Goal: Task Accomplishment & Management: Use online tool/utility

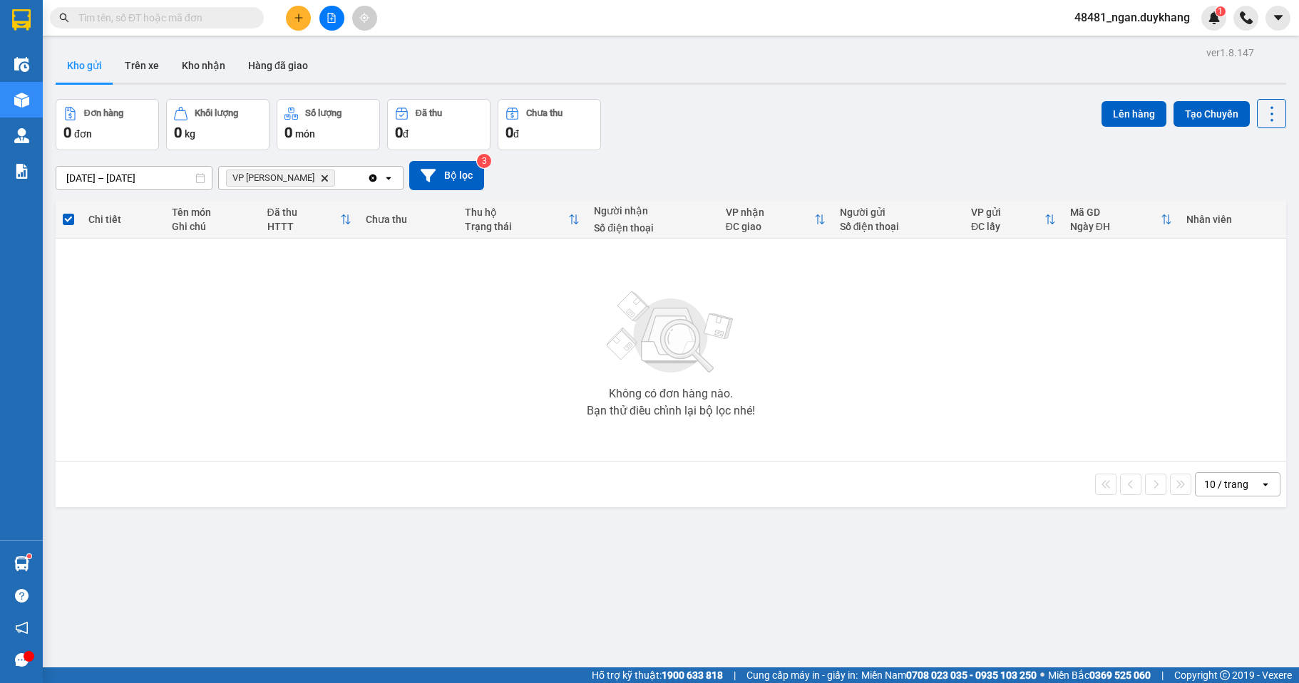
click at [371, 181] on icon "Clear all" at bounding box center [373, 178] width 8 height 8
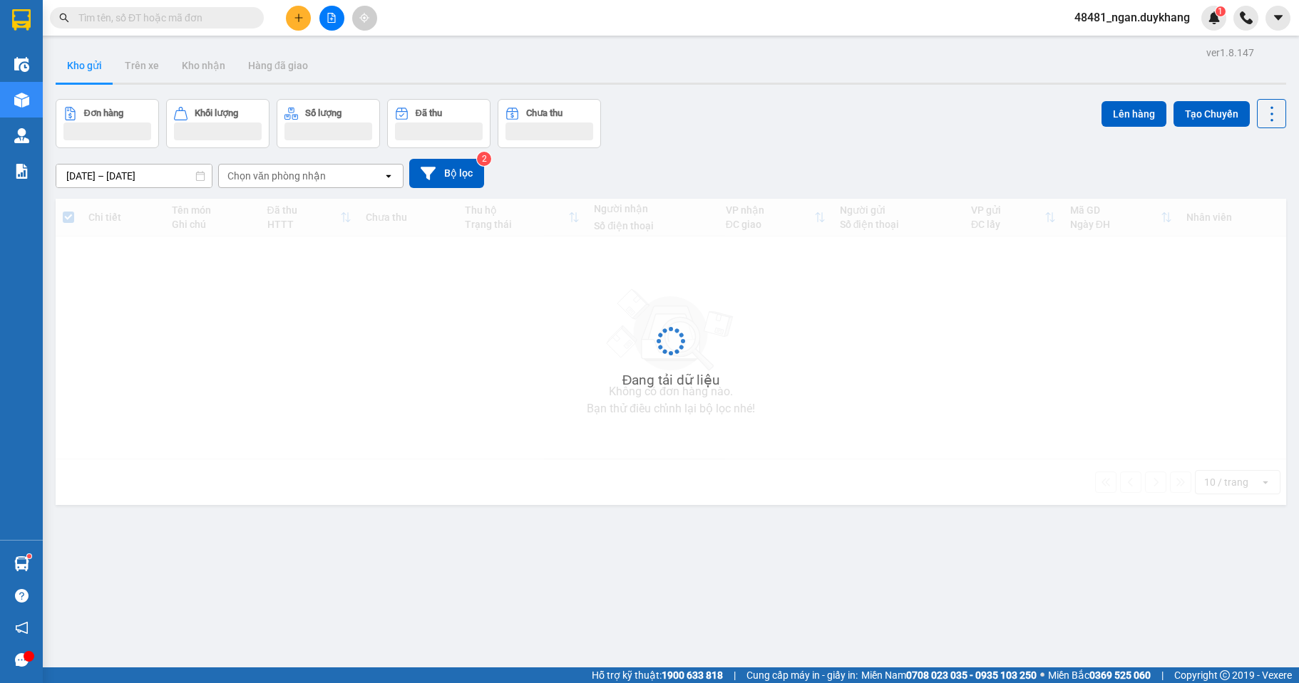
click at [343, 182] on div "Chọn văn phòng nhận" at bounding box center [301, 176] width 164 height 23
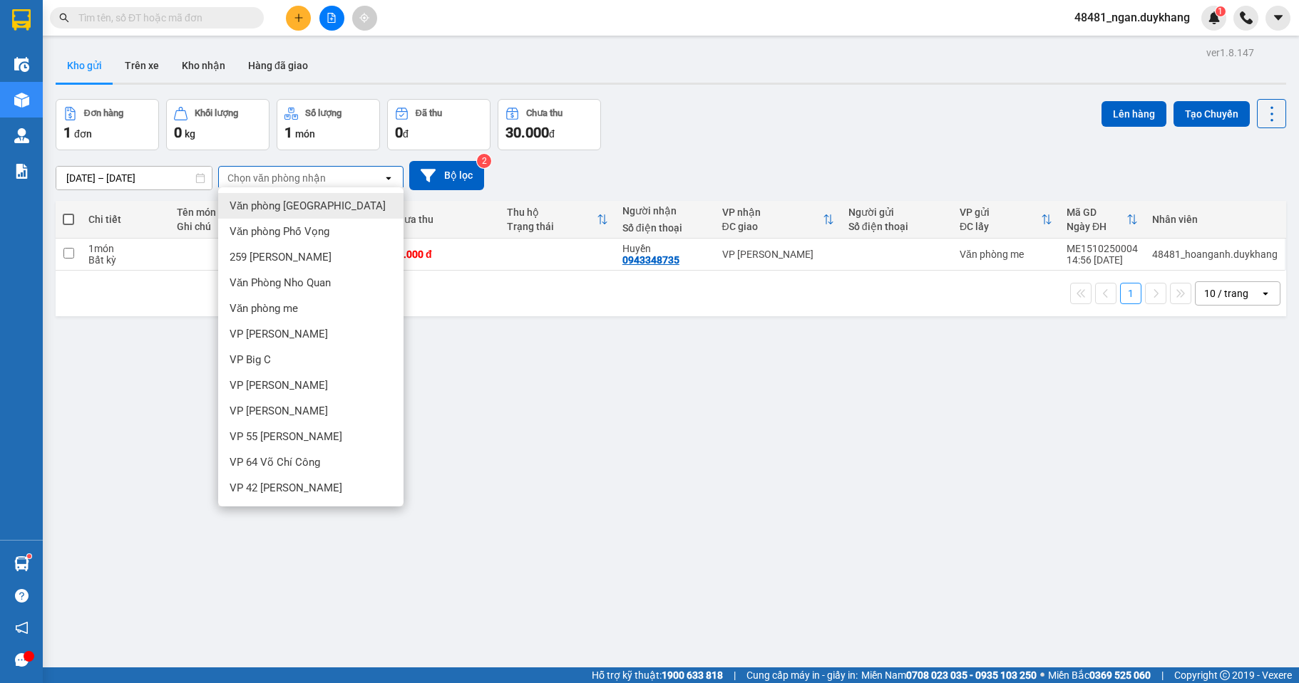
click at [715, 151] on div "[DATE] – [DATE] Press the down arrow key to interact with the calendar and sele…" at bounding box center [671, 175] width 1230 height 51
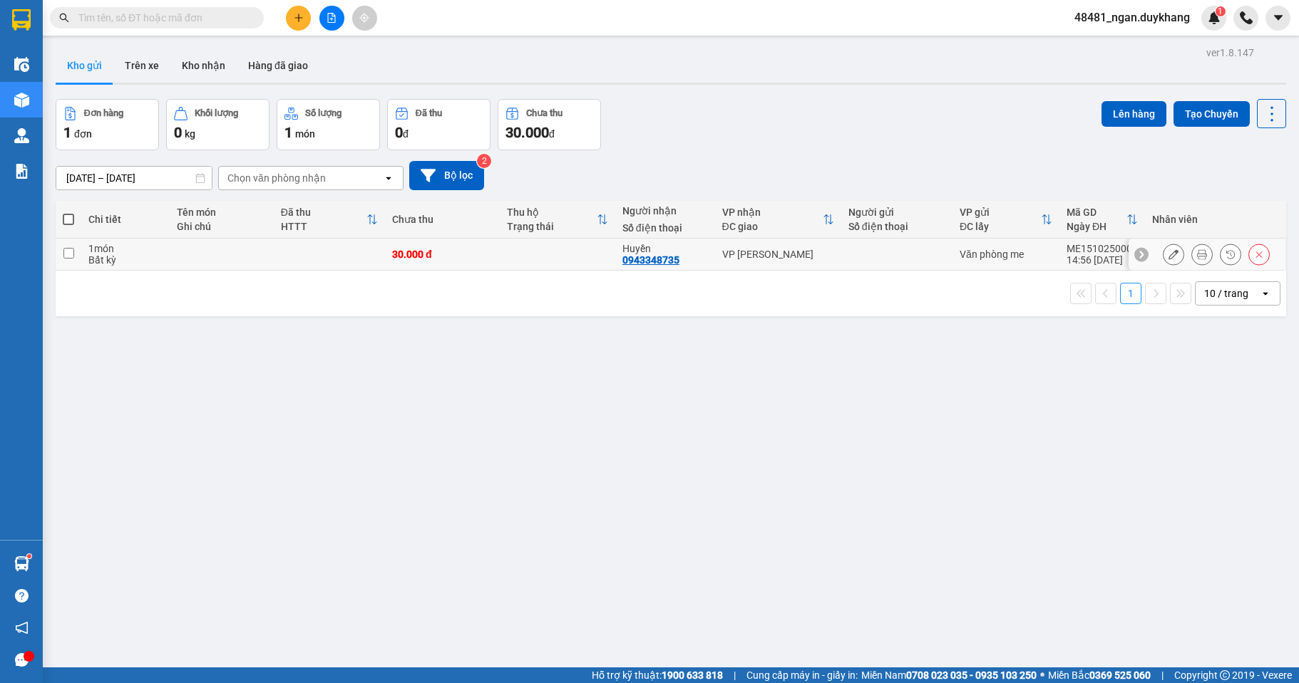
click at [777, 249] on div "VP [PERSON_NAME]" at bounding box center [778, 254] width 112 height 11
checkbox input "true"
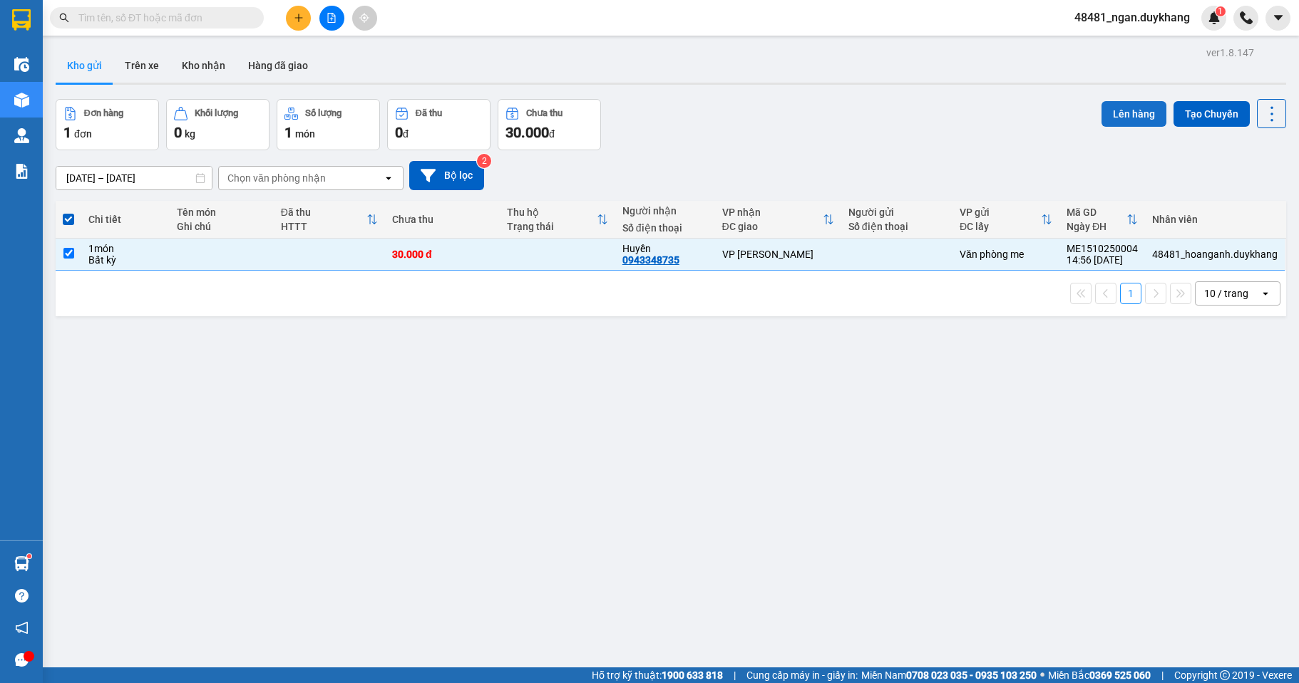
click at [1124, 114] on button "Lên hàng" at bounding box center [1133, 114] width 65 height 26
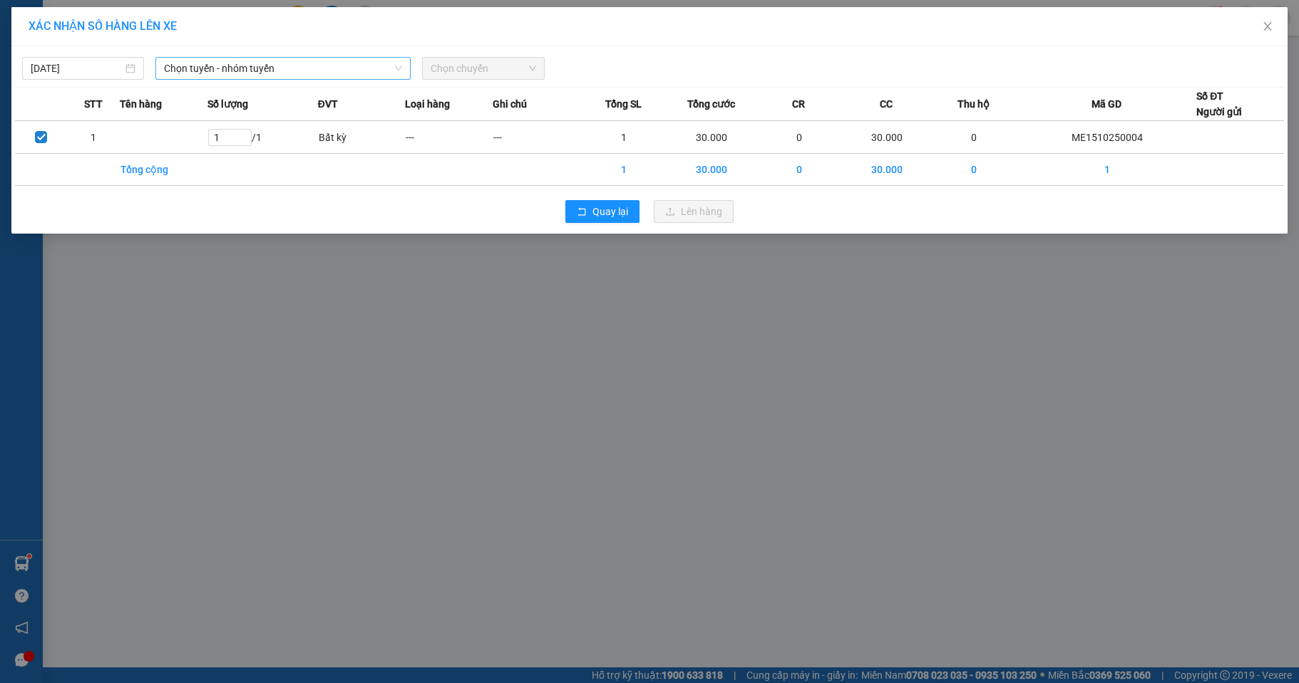
click at [299, 69] on span "Chọn tuyến - nhóm tuyến" at bounding box center [283, 68] width 238 height 21
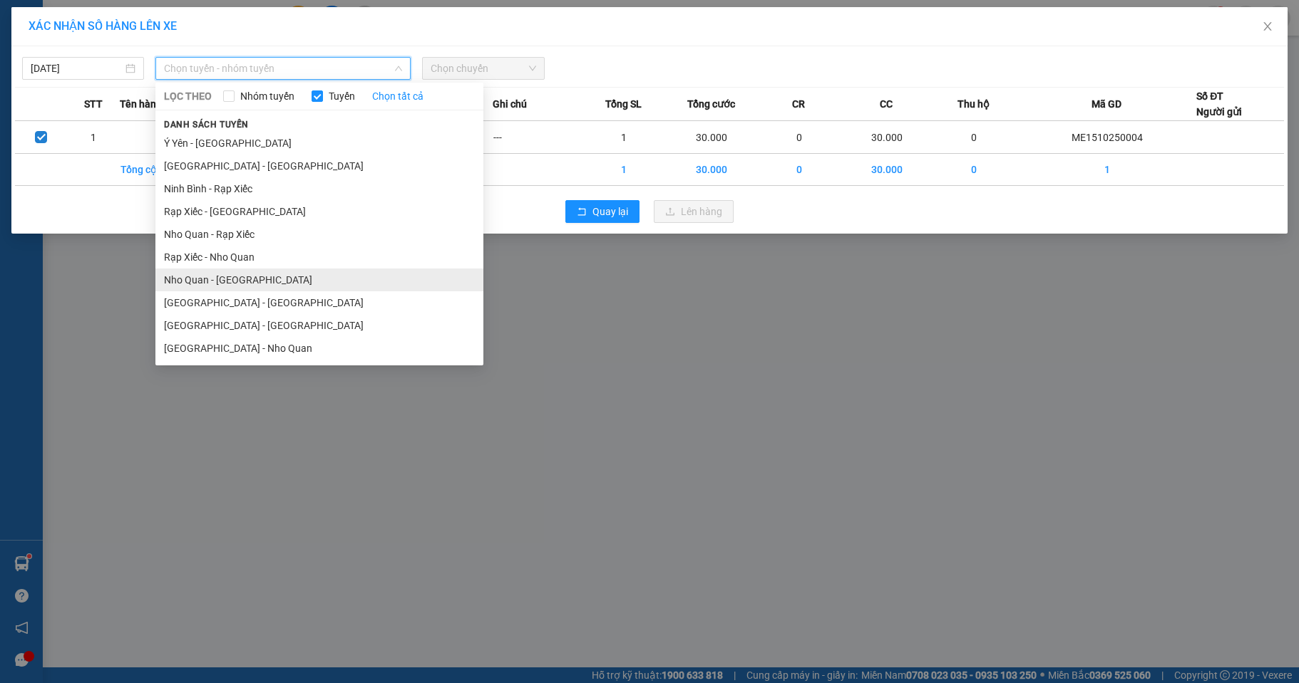
click at [221, 282] on li "Nho Quan - [GEOGRAPHIC_DATA]" at bounding box center [319, 280] width 328 height 23
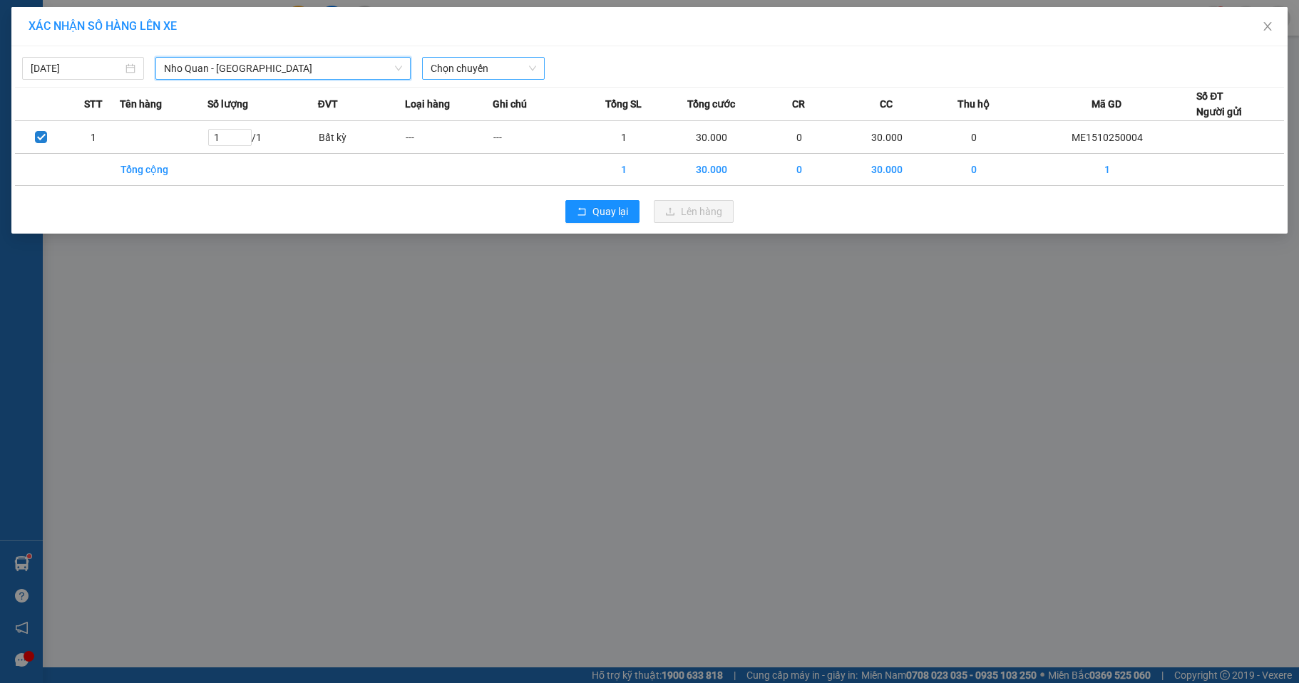
click at [478, 77] on span "Chọn chuyến" at bounding box center [482, 68] width 105 height 21
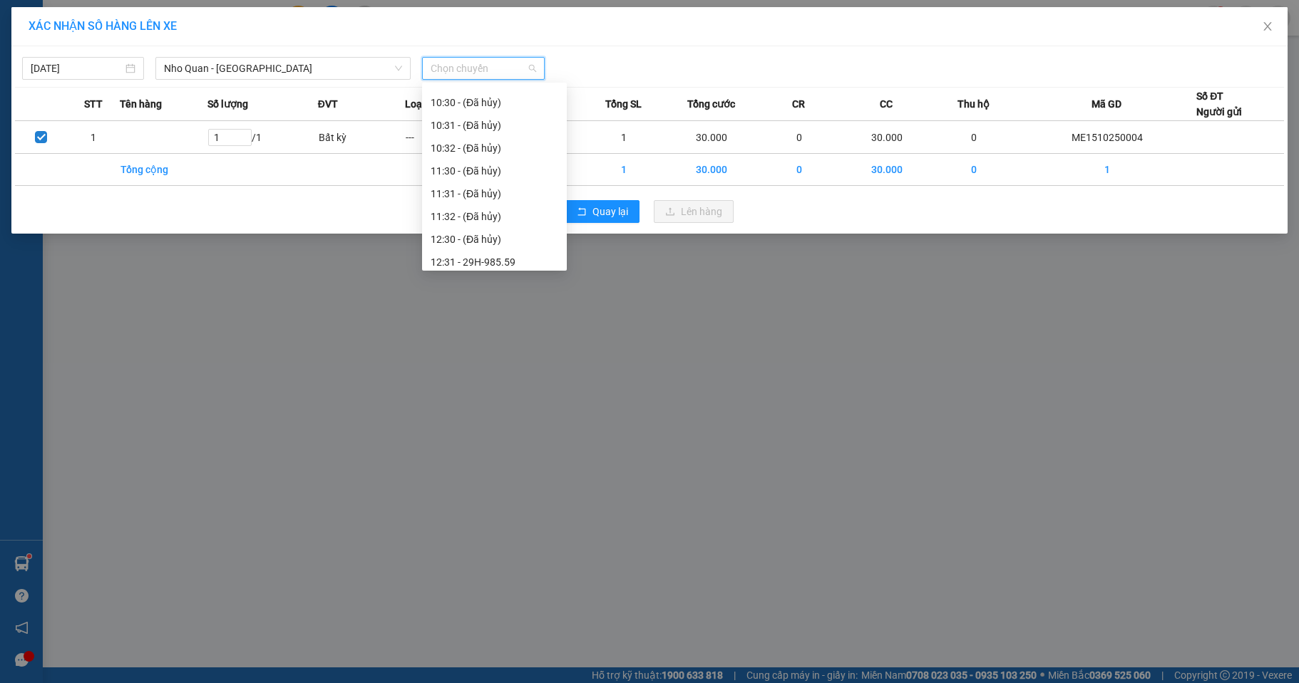
scroll to position [499, 0]
click at [510, 190] on div "12:31 - 29H-985.59" at bounding box center [494, 191] width 128 height 16
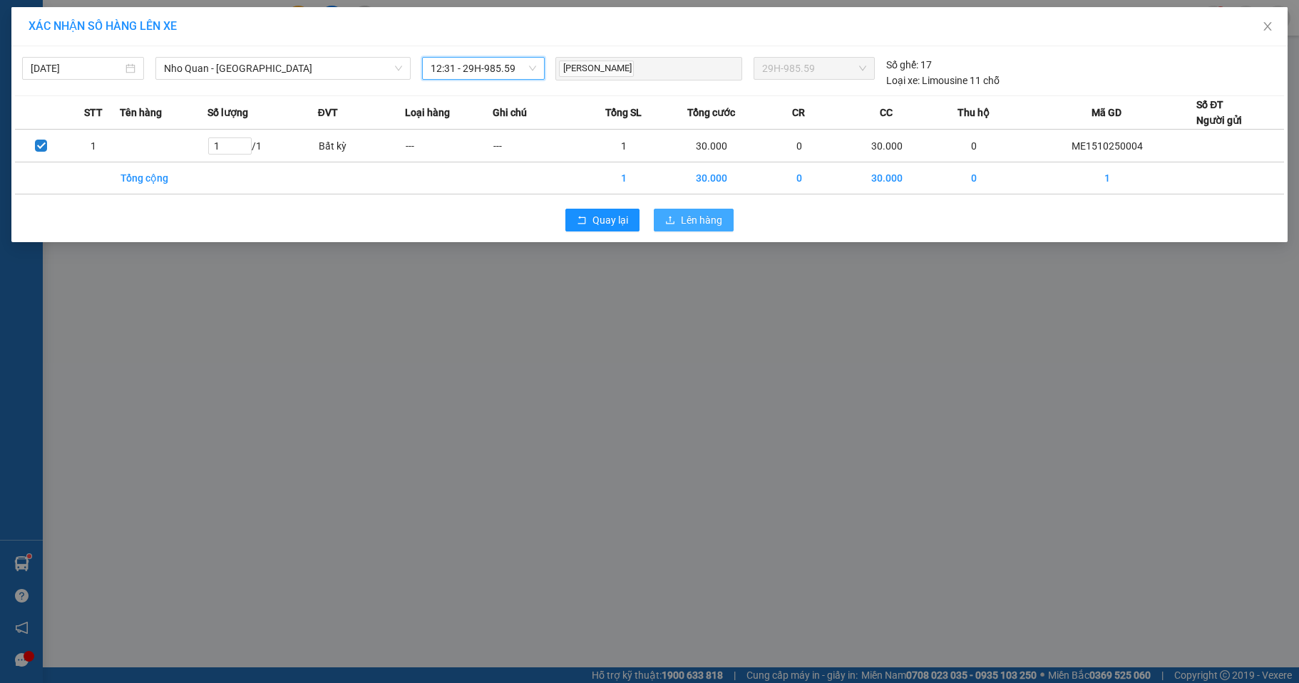
click at [704, 214] on span "Lên hàng" at bounding box center [701, 220] width 41 height 16
